Goal: Task Accomplishment & Management: Manage account settings

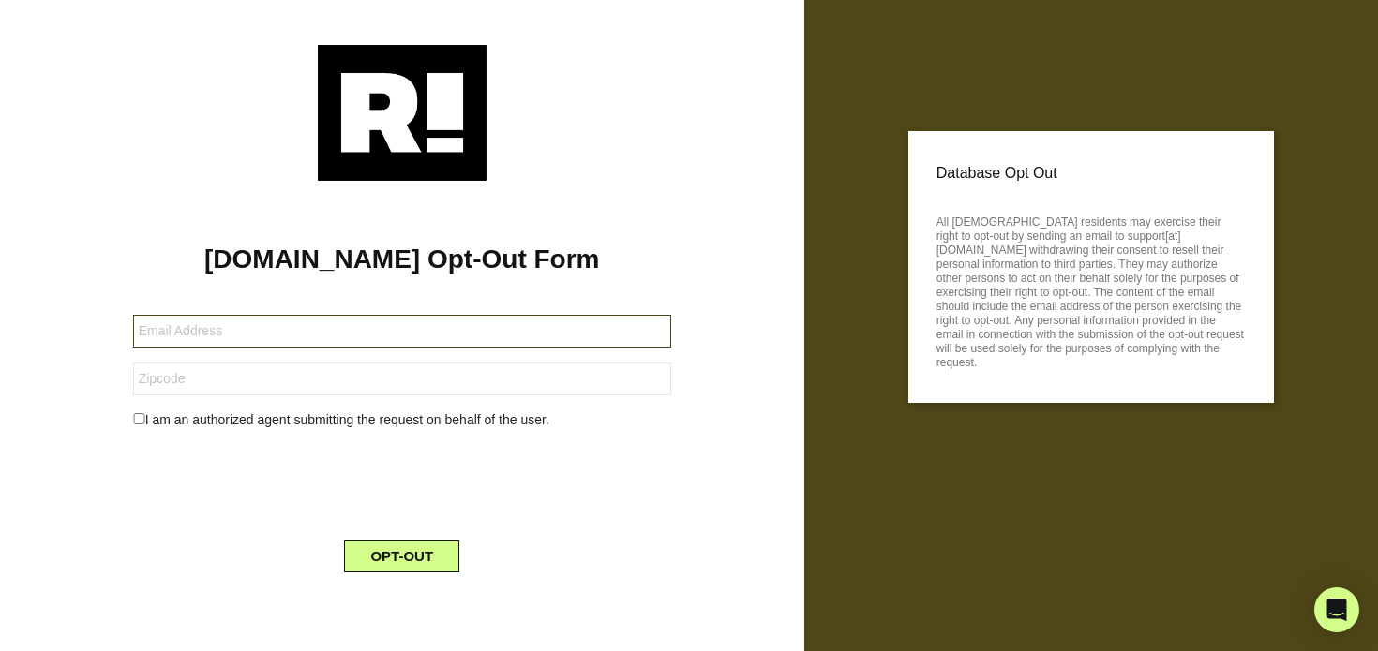
click at [249, 348] on input "text" at bounding box center [402, 331] width 538 height 33
type input "[EMAIL_ADDRESS][DOMAIN_NAME]"
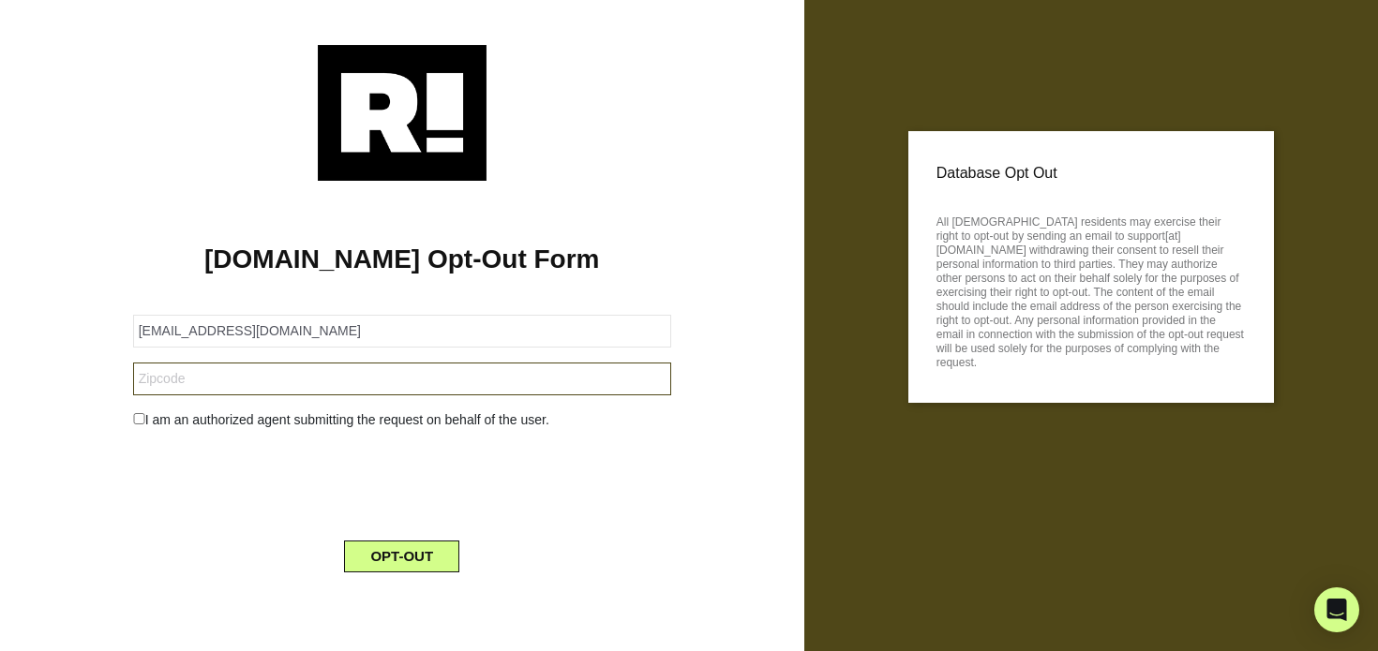
type input "80487"
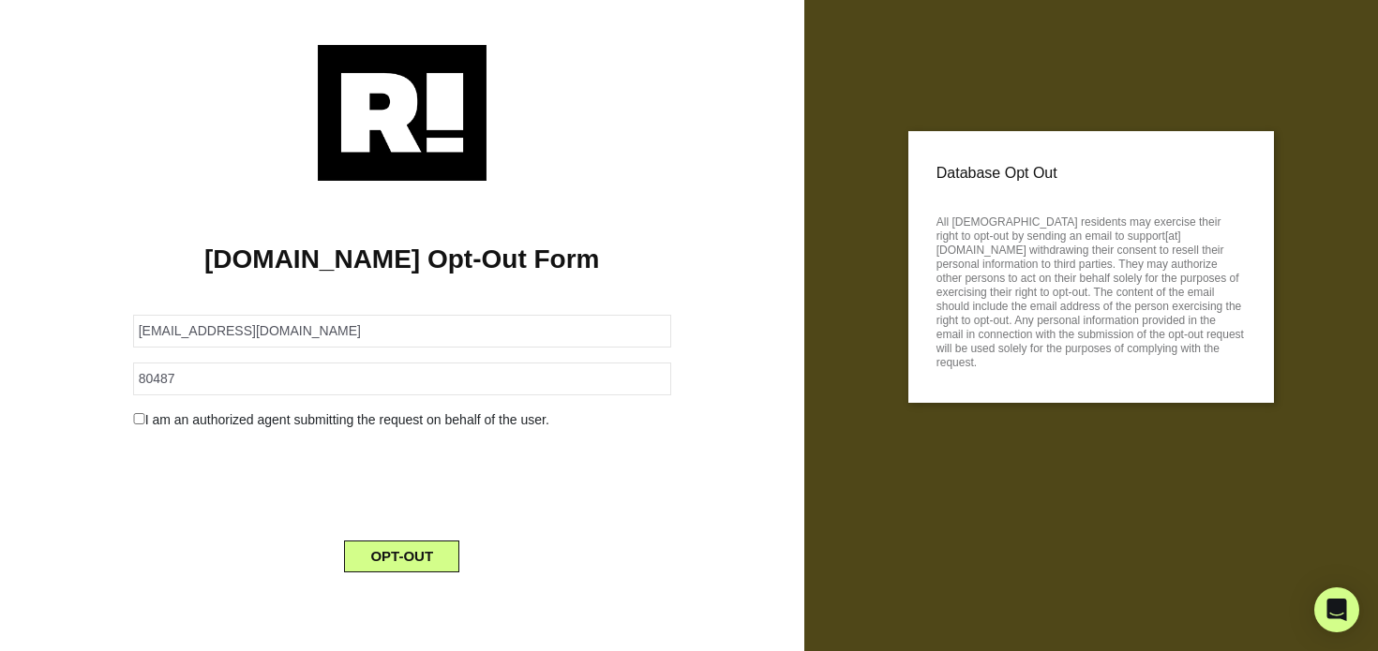
click at [136, 425] on input "checkbox" at bounding box center [139, 418] width 12 height 11
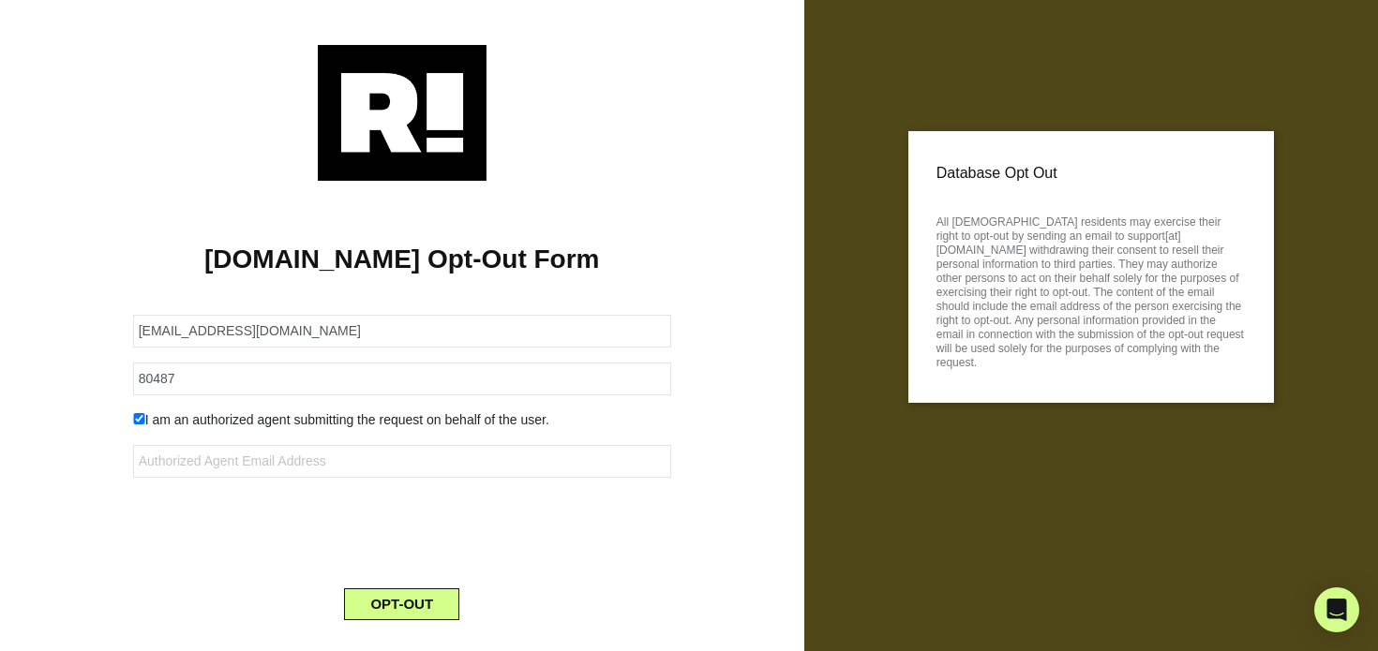
click at [142, 425] on input "checkbox" at bounding box center [139, 418] width 12 height 11
checkbox input "false"
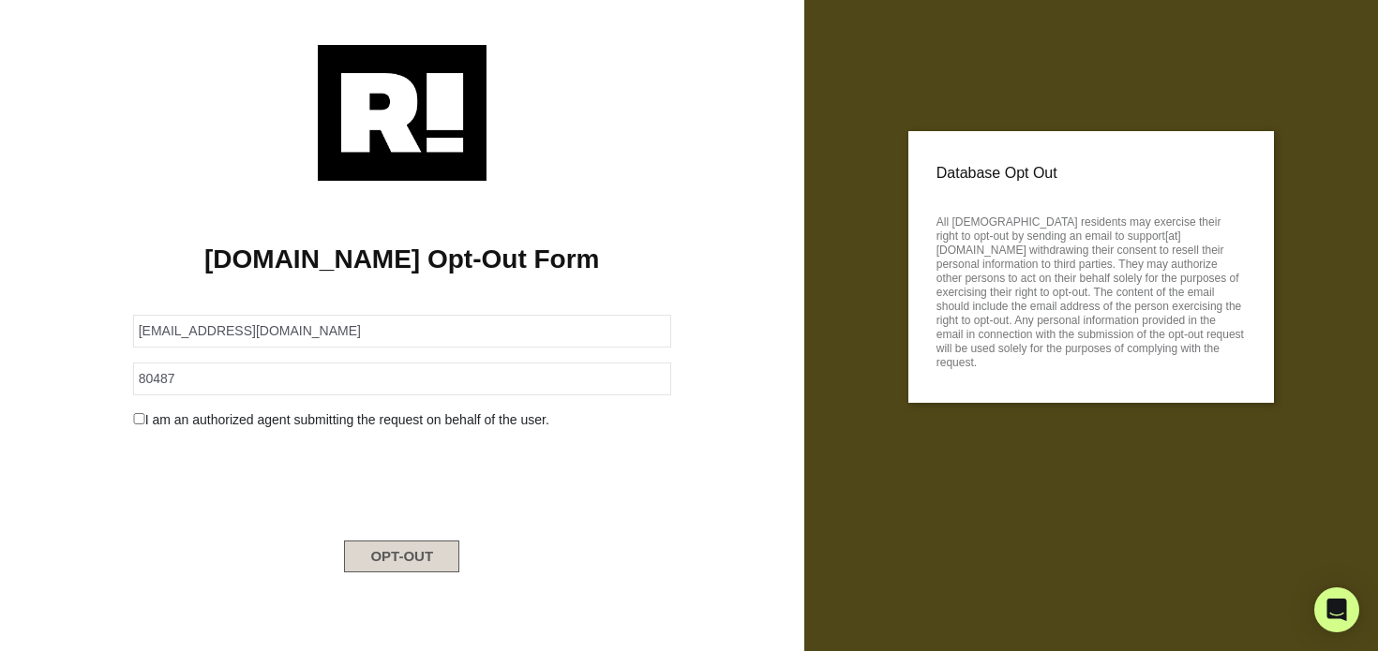
click at [436, 573] on button "OPT-OUT" at bounding box center [401, 557] width 115 height 32
